Goal: Find specific page/section: Find specific page/section

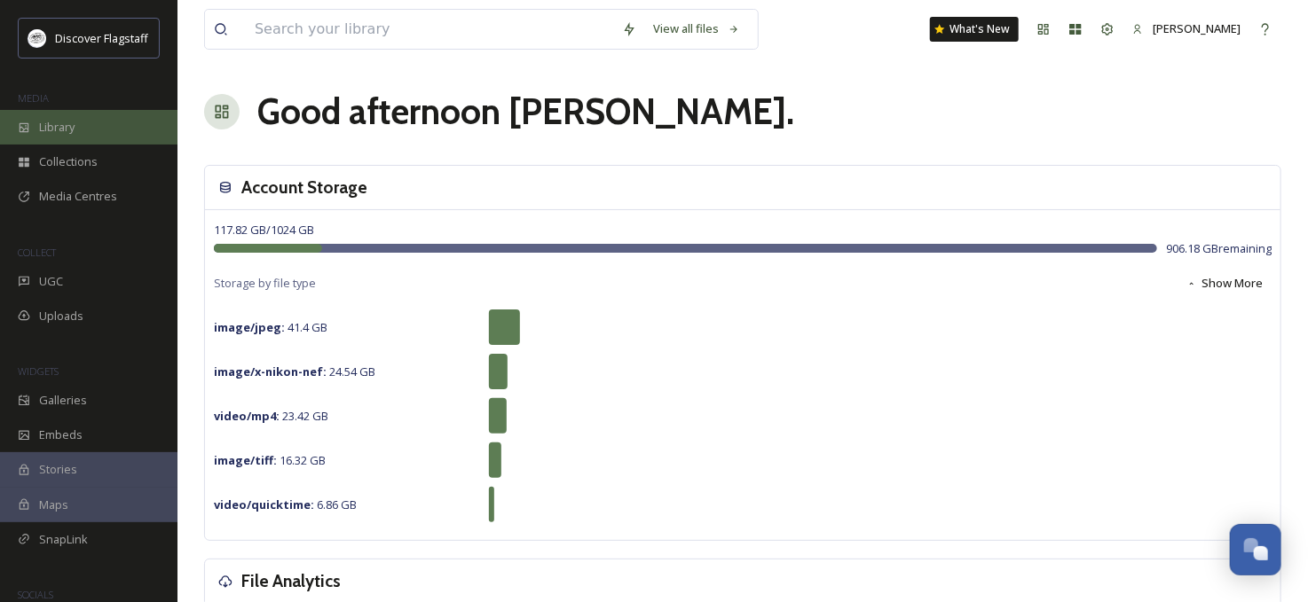
click at [91, 130] on div "Library" at bounding box center [88, 127] width 177 height 35
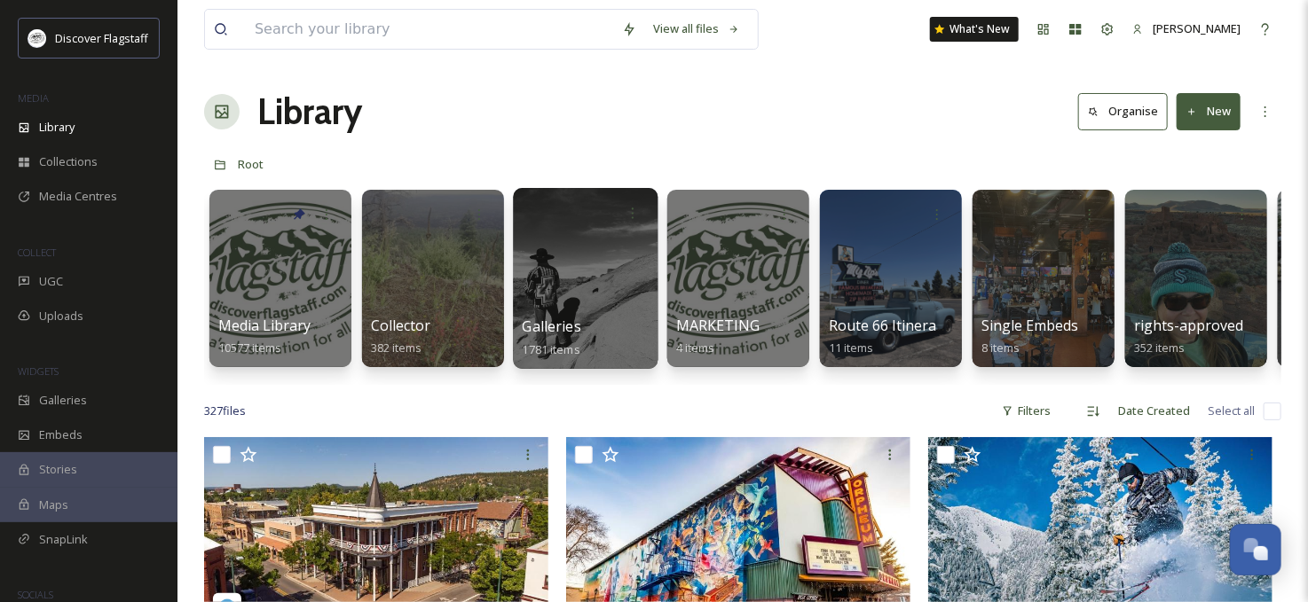
click at [615, 297] on div at bounding box center [585, 278] width 145 height 181
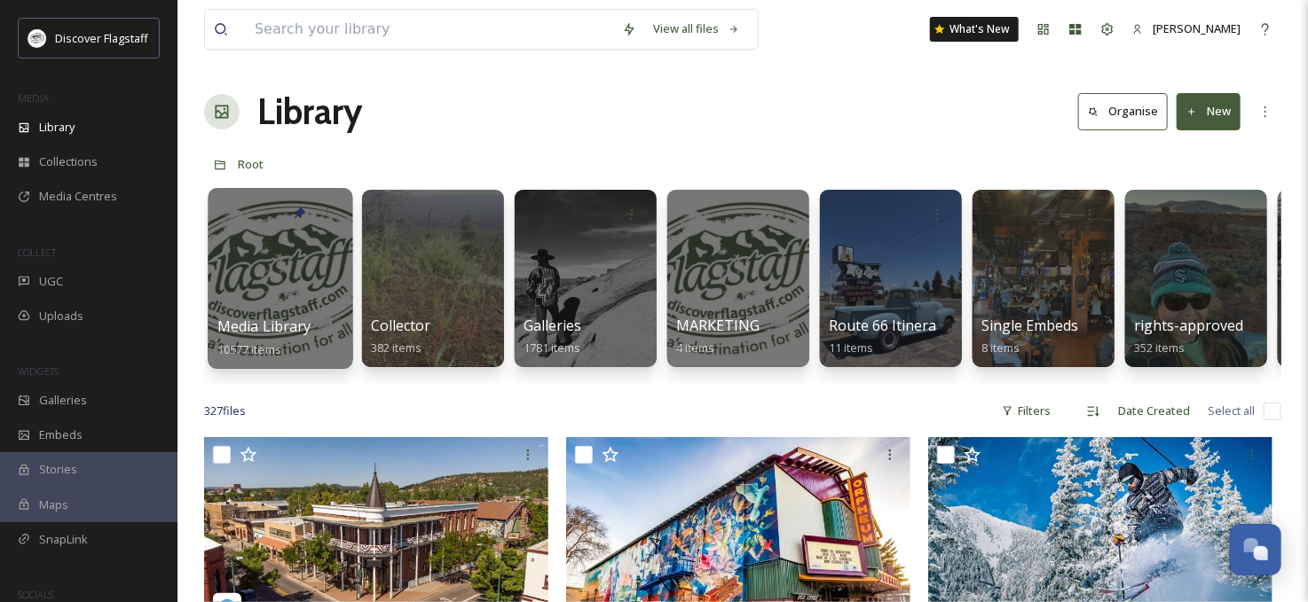
click at [282, 298] on div at bounding box center [280, 278] width 145 height 181
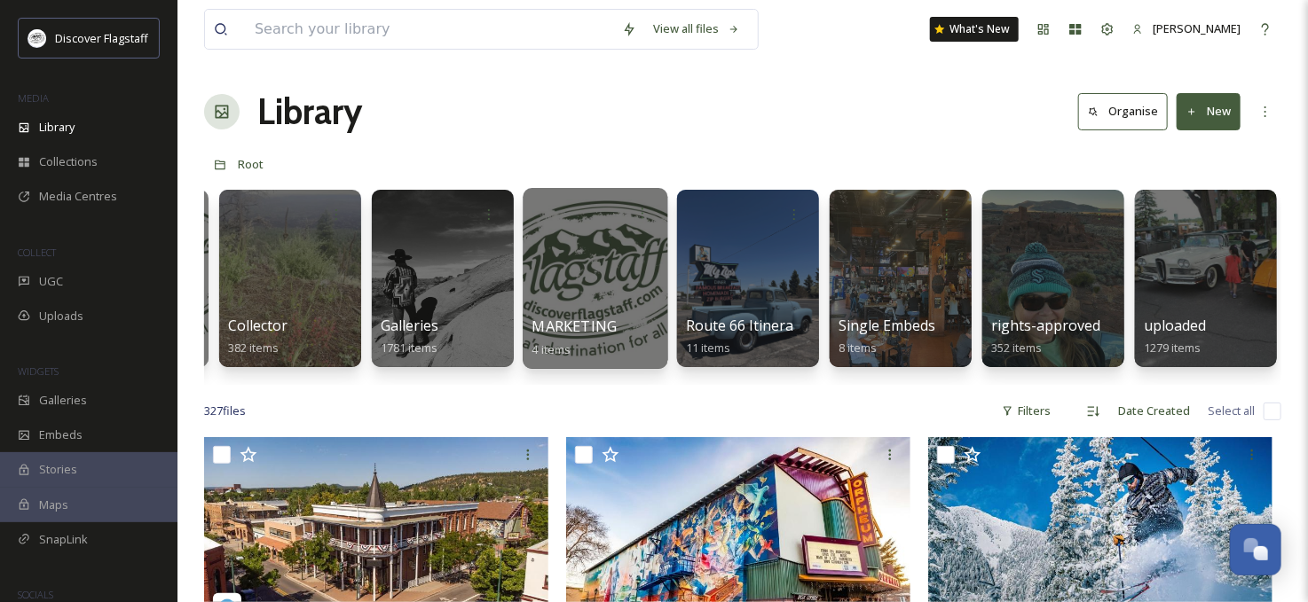
click at [631, 300] on div at bounding box center [595, 278] width 145 height 181
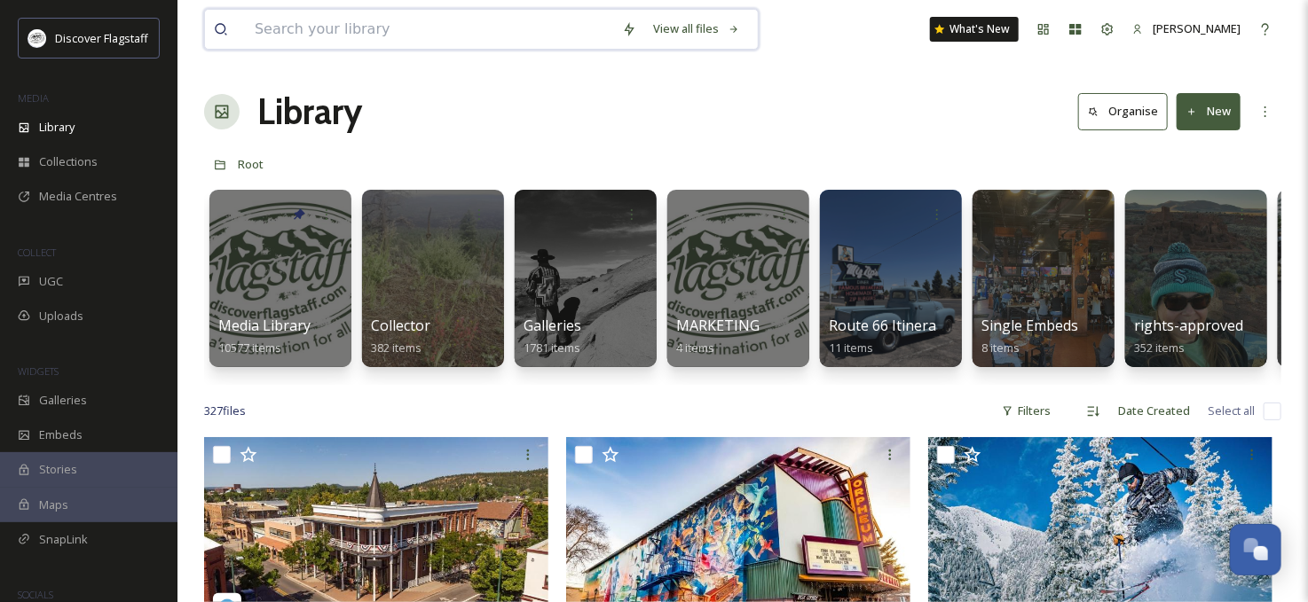
click at [330, 30] on input at bounding box center [429, 29] width 367 height 39
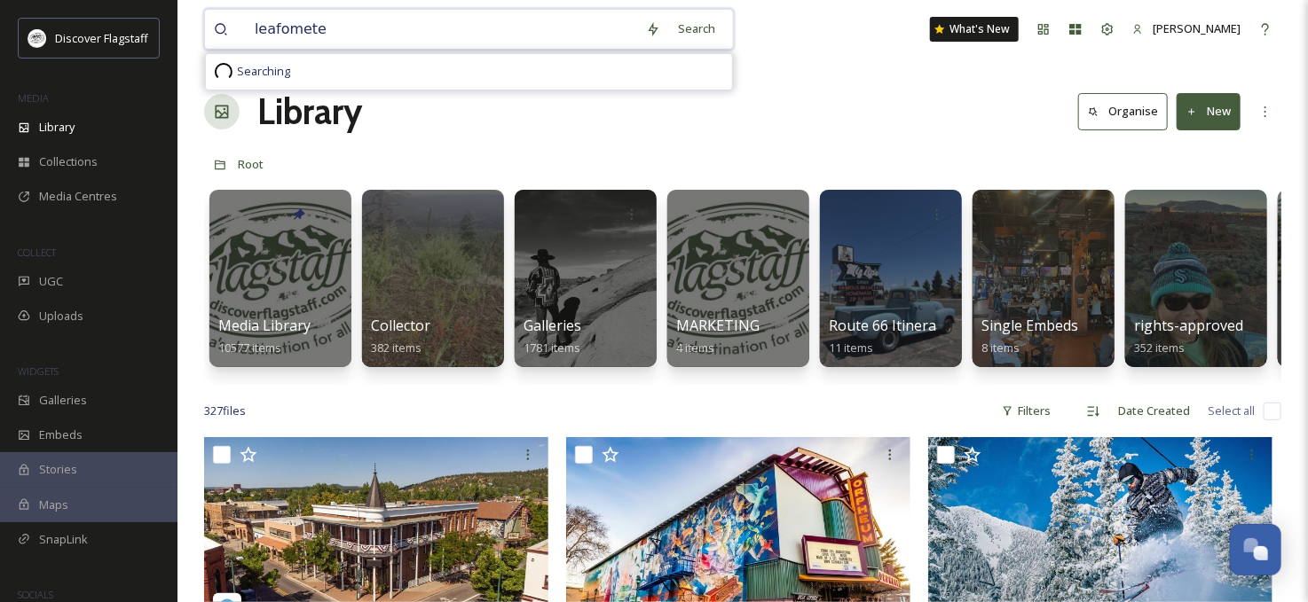
type input "leafometer"
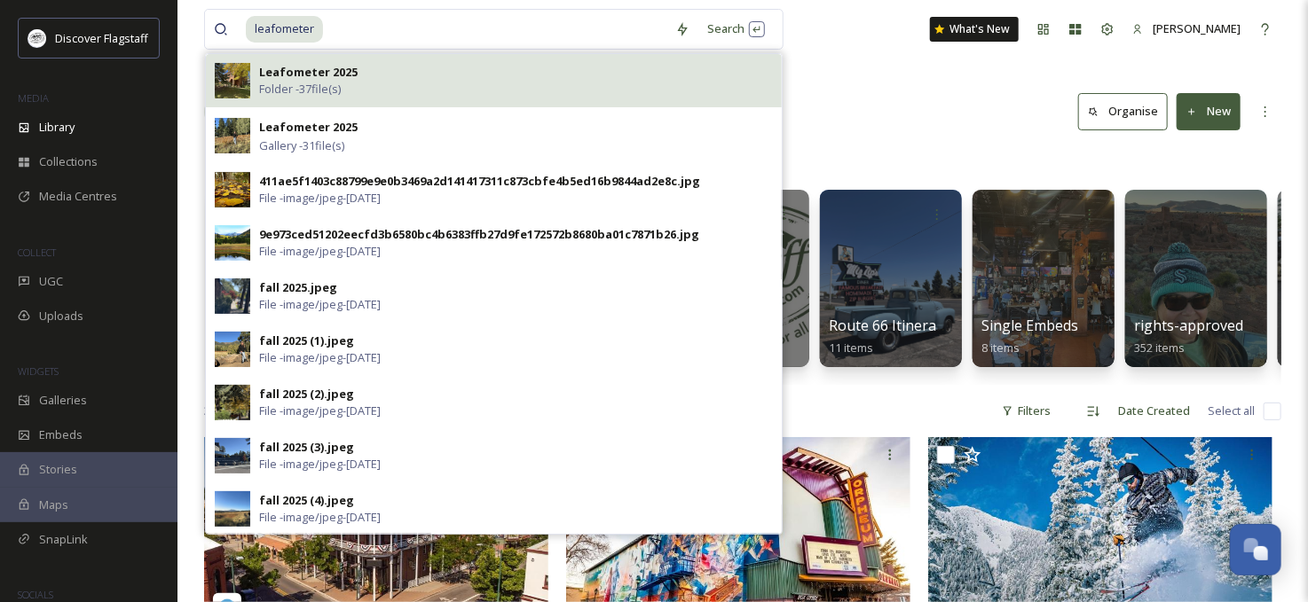
click at [361, 73] on div "Leafometer 2025 Folder - 37 file(s)" at bounding box center [516, 81] width 514 height 34
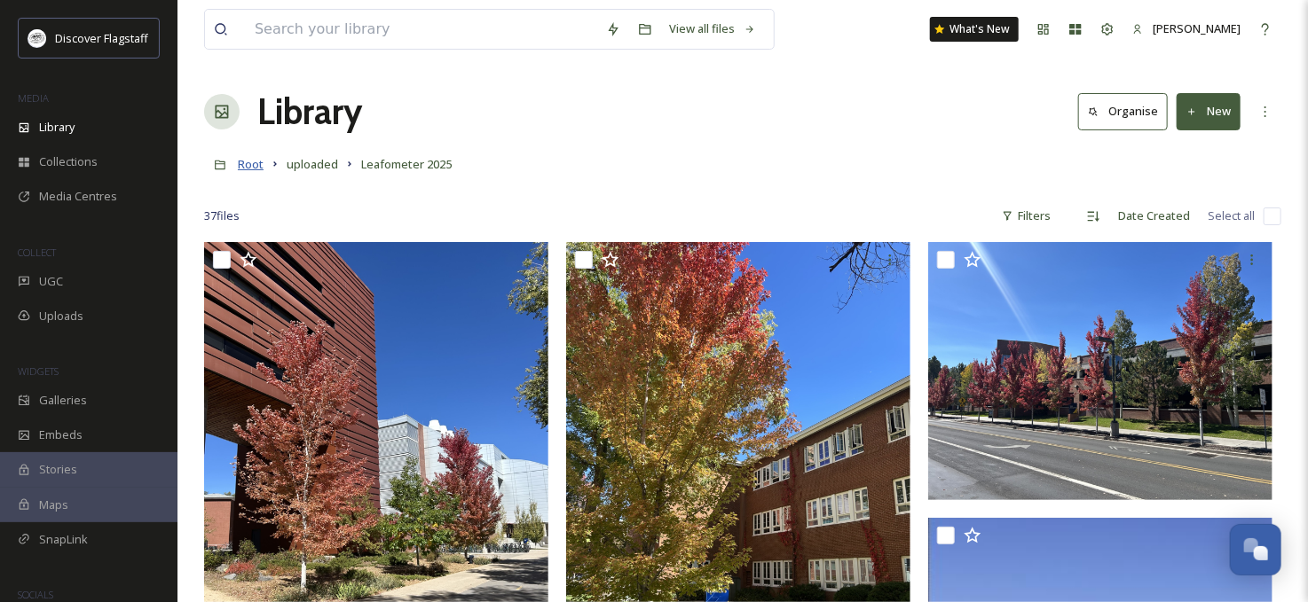
click at [249, 169] on span "Root" at bounding box center [251, 164] width 26 height 16
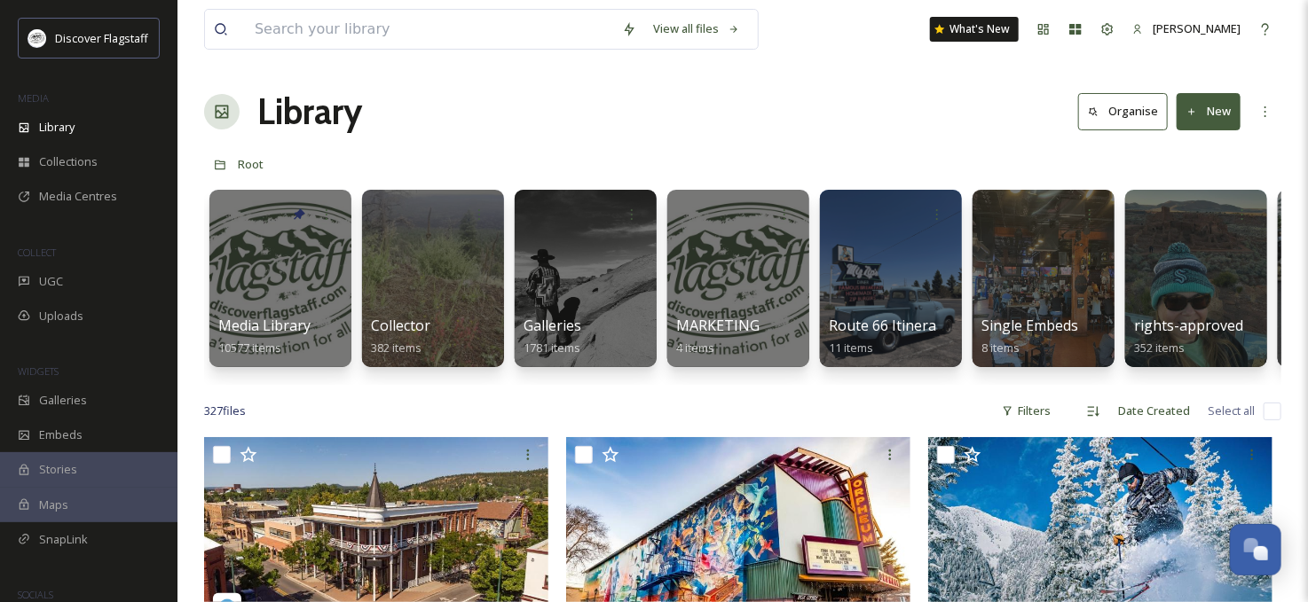
scroll to position [177, 0]
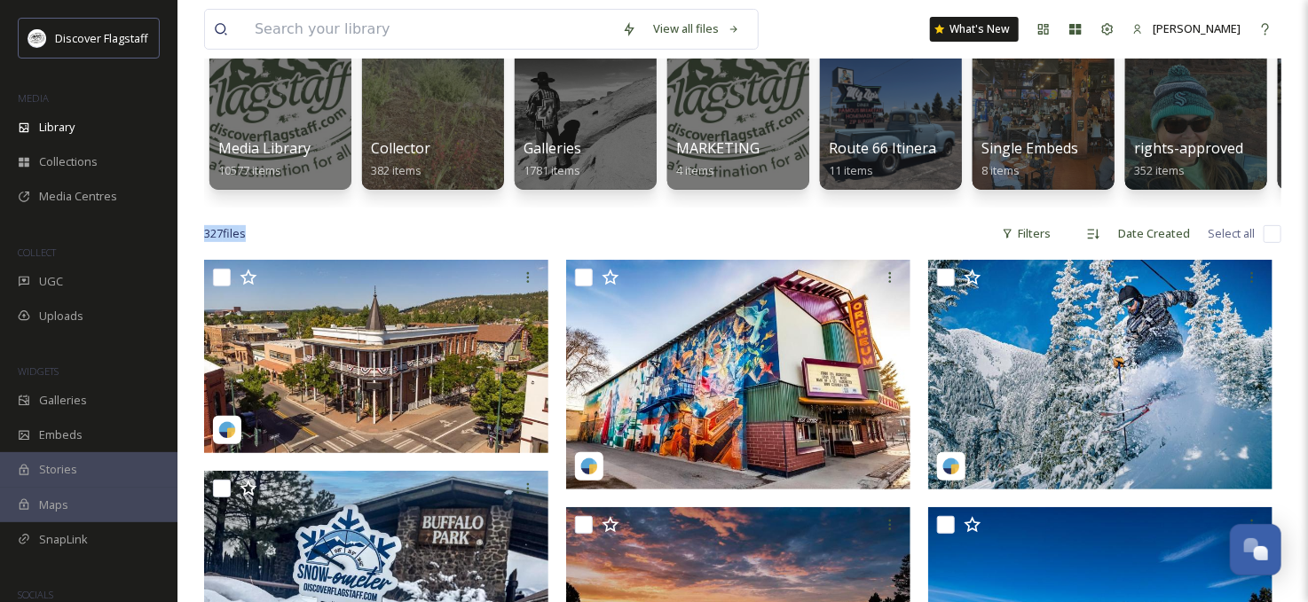
drag, startPoint x: 416, startPoint y: 204, endPoint x: 836, endPoint y: 229, distance: 420.4
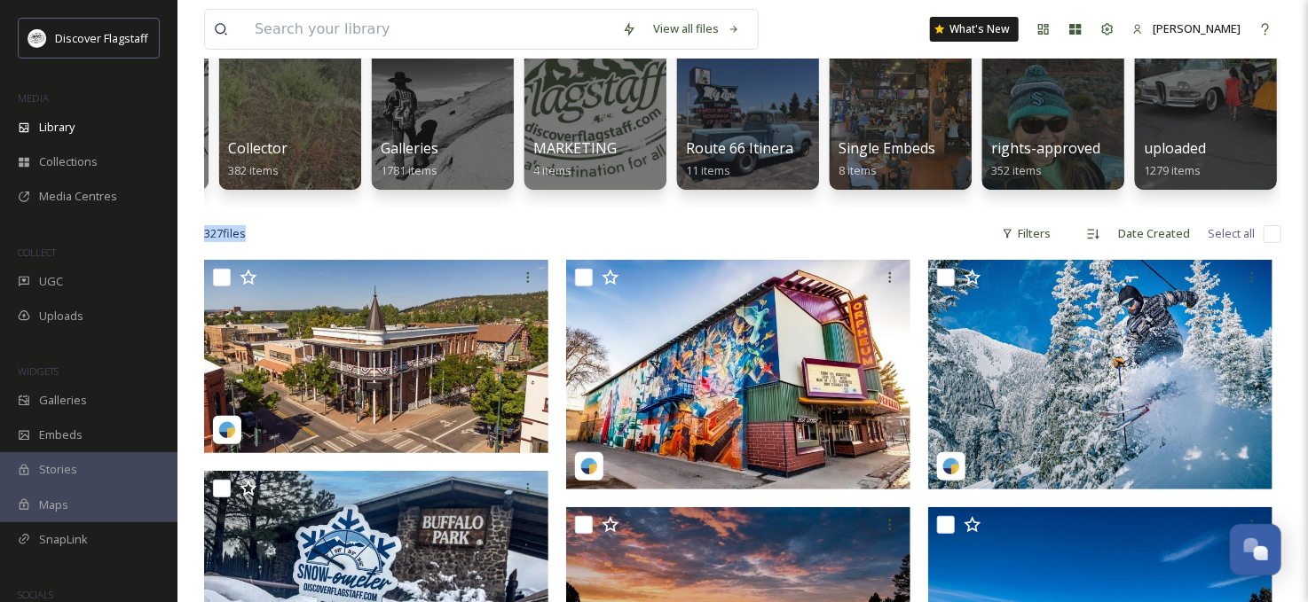
scroll to position [0, 0]
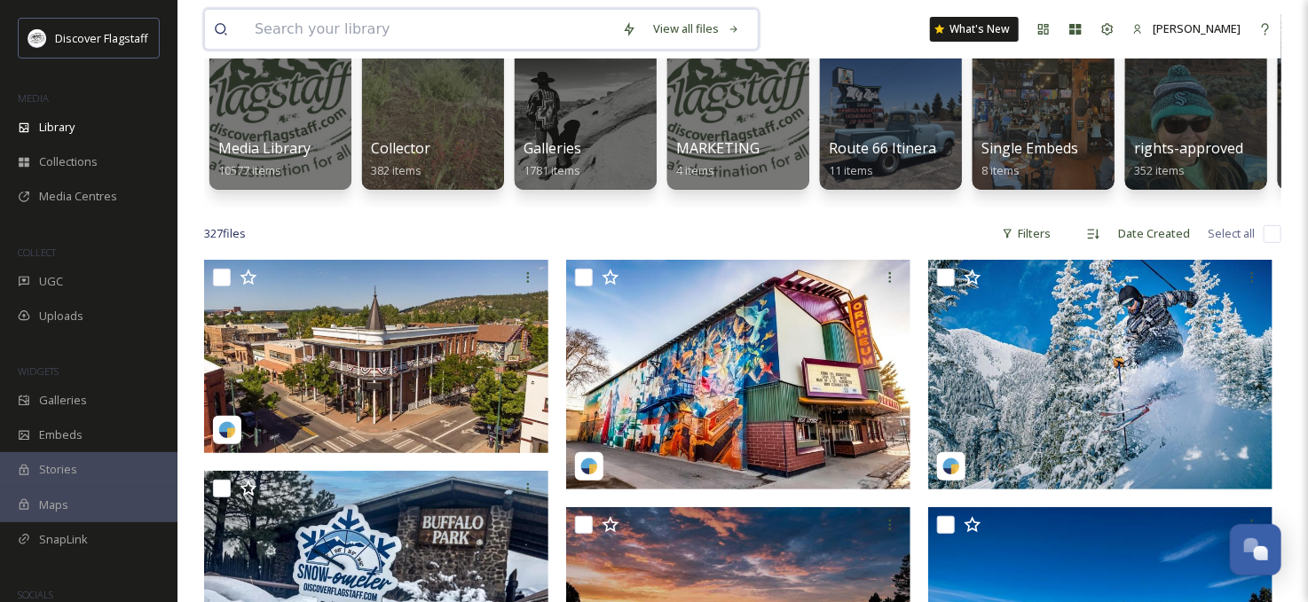
click at [266, 33] on input at bounding box center [429, 29] width 367 height 39
type input "[PERSON_NAME]"
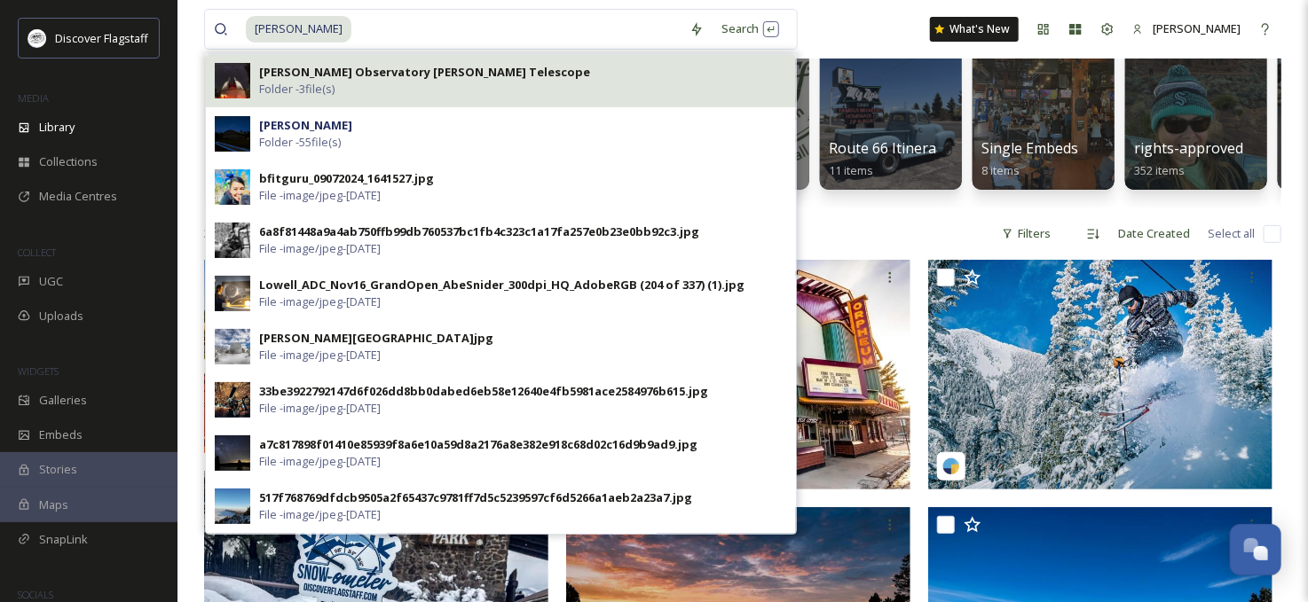
click at [314, 64] on strong "[PERSON_NAME] Observatory [PERSON_NAME] Telescope" at bounding box center [424, 72] width 331 height 16
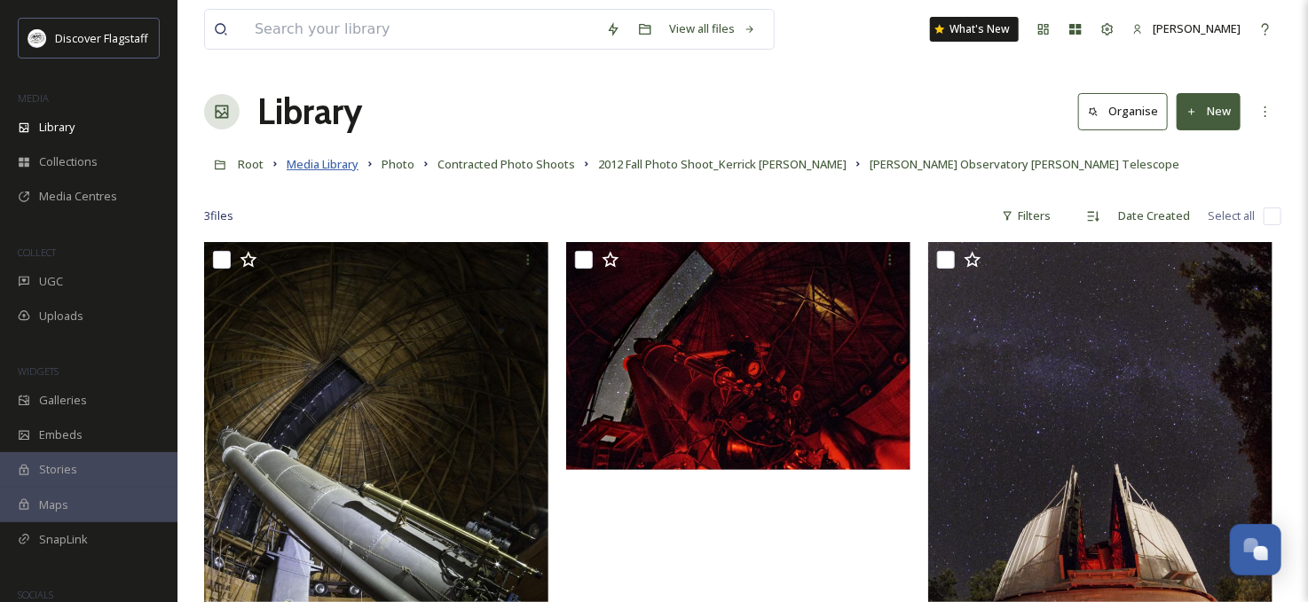
click at [310, 168] on span "Media Library" at bounding box center [323, 164] width 72 height 16
